Goal: Task Accomplishment & Management: Manage account settings

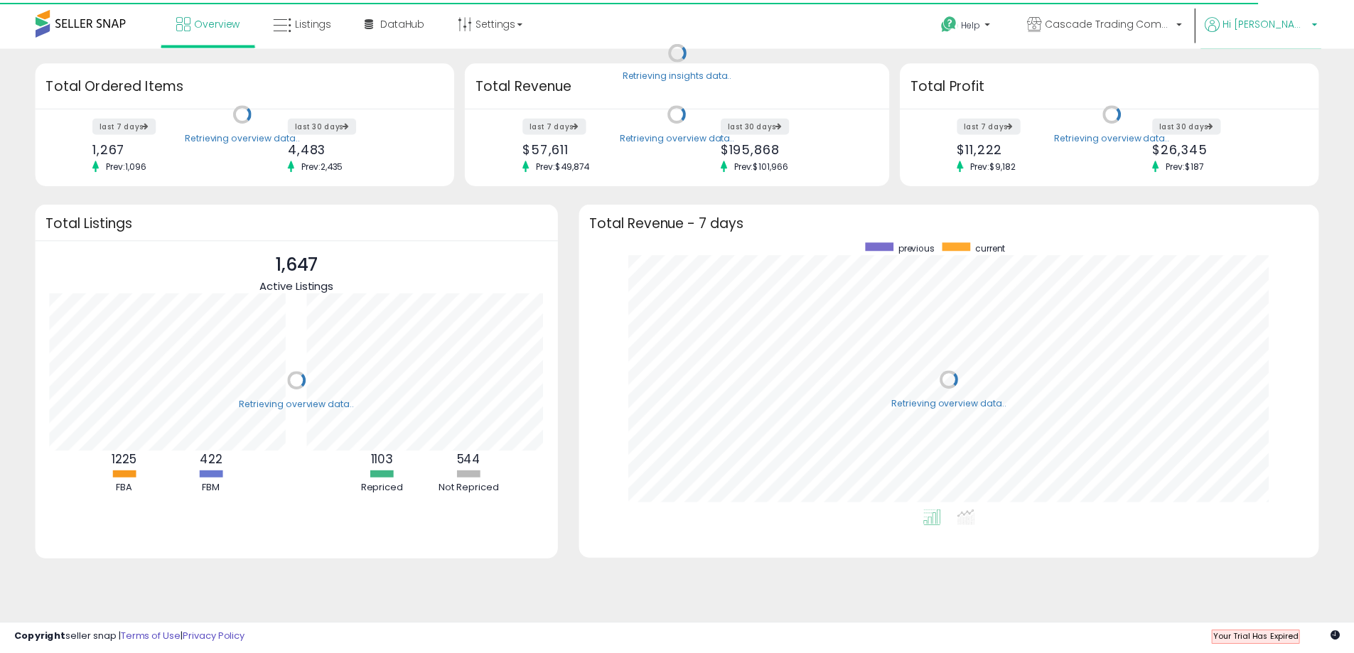
scroll to position [269, 717]
click at [1312, 24] on span "Hi [PERSON_NAME]" at bounding box center [1275, 21] width 85 height 14
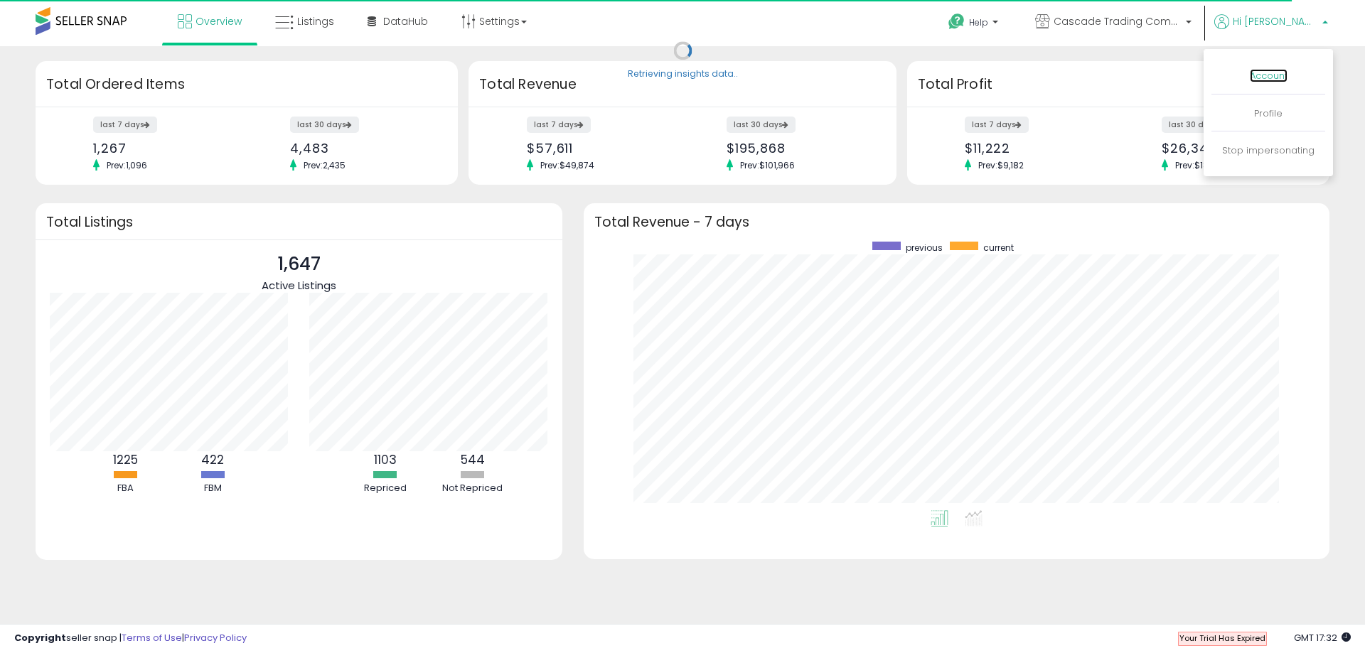
click at [1253, 77] on link "Account" at bounding box center [1269, 76] width 38 height 14
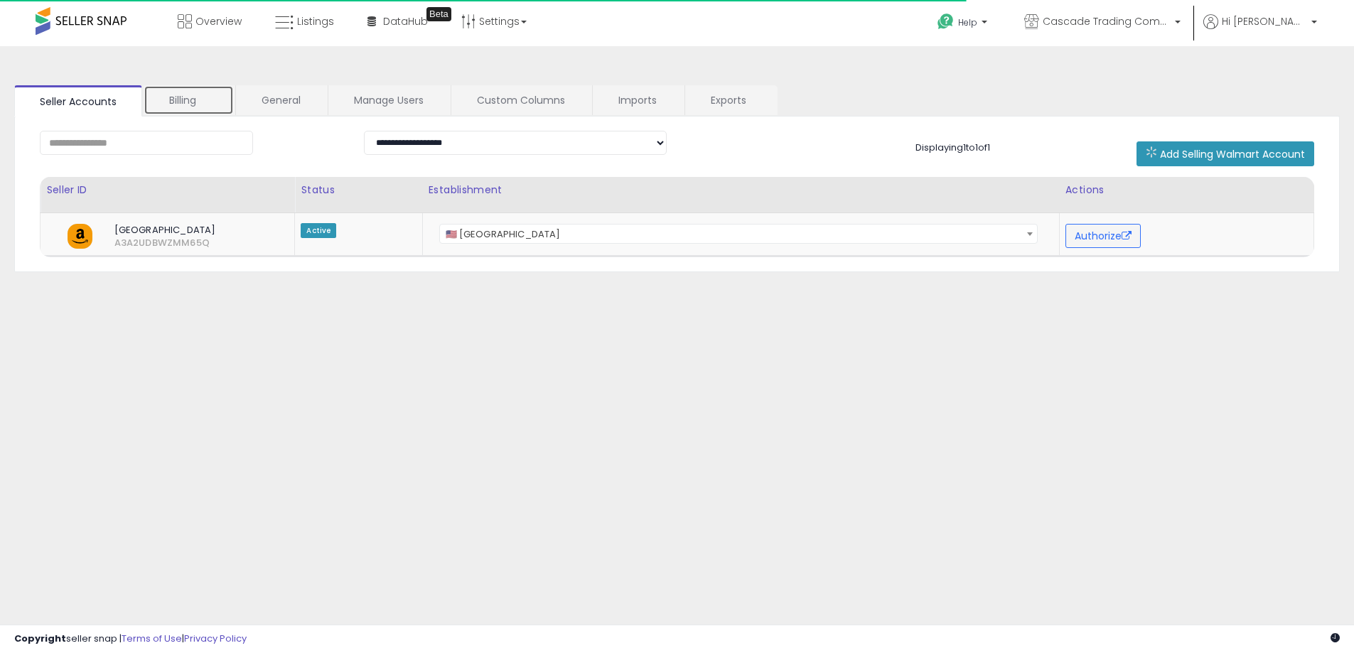
click at [199, 100] on link "Billing" at bounding box center [189, 100] width 90 height 30
